Goal: Task Accomplishment & Management: Manage account settings

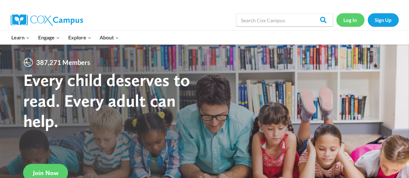
click at [349, 21] on link "Log In" at bounding box center [350, 19] width 28 height 13
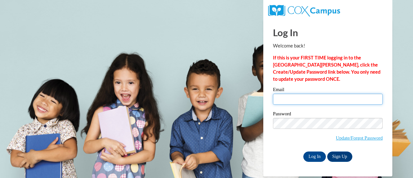
click at [292, 99] on input "Email" at bounding box center [328, 99] width 110 height 11
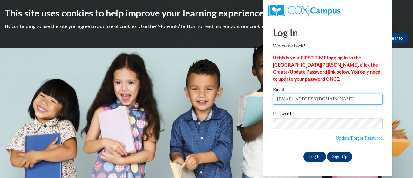
type input "carrie.munzel@muskegonorway.org"
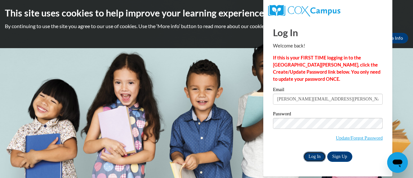
click at [317, 157] on input "Log In" at bounding box center [315, 156] width 23 height 10
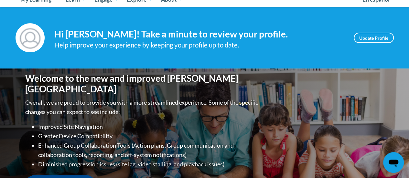
scroll to position [34, 0]
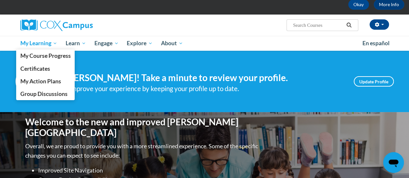
click at [44, 41] on span "My Learning" at bounding box center [38, 43] width 37 height 8
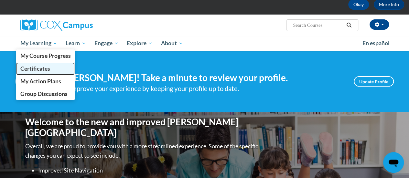
click at [31, 69] on span "Certificates" at bounding box center [35, 68] width 30 height 7
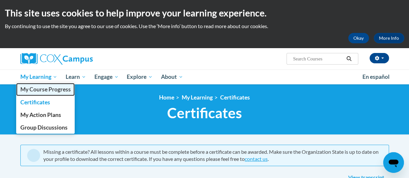
click at [45, 88] on span "My Course Progress" at bounding box center [45, 89] width 50 height 7
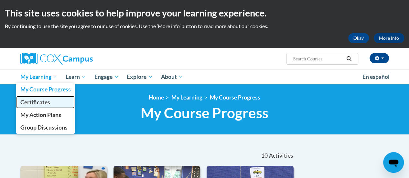
click at [33, 102] on span "Certificates" at bounding box center [35, 102] width 30 height 7
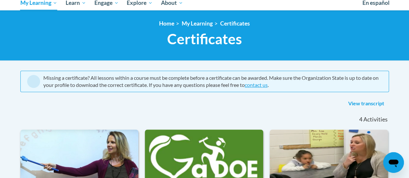
scroll to position [74, 0]
